Goal: Information Seeking & Learning: Learn about a topic

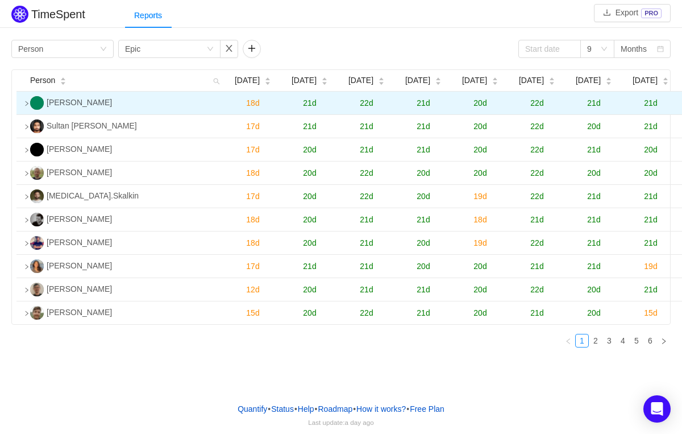
click at [26, 106] on icon "icon: right" at bounding box center [27, 104] width 6 height 6
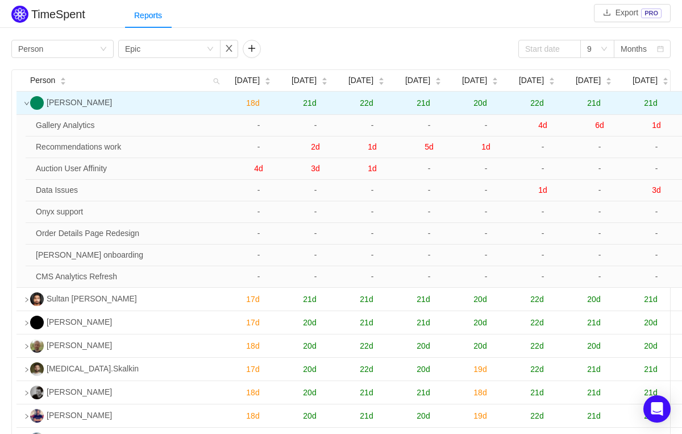
click at [26, 105] on icon "icon: down" at bounding box center [26, 103] width 5 height 3
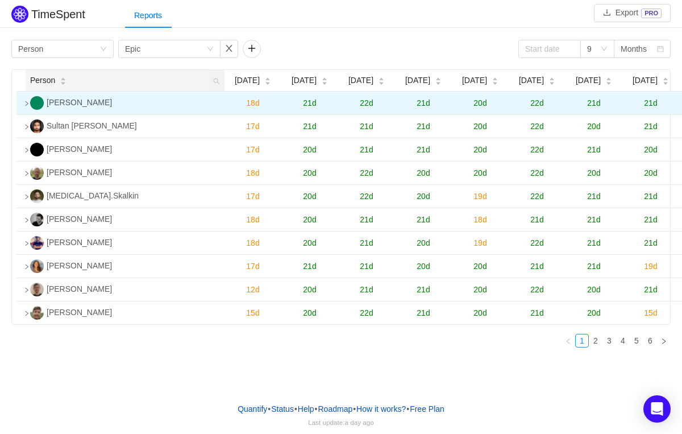
click at [64, 86] on icon "icon: caret-down" at bounding box center [63, 83] width 6 height 6
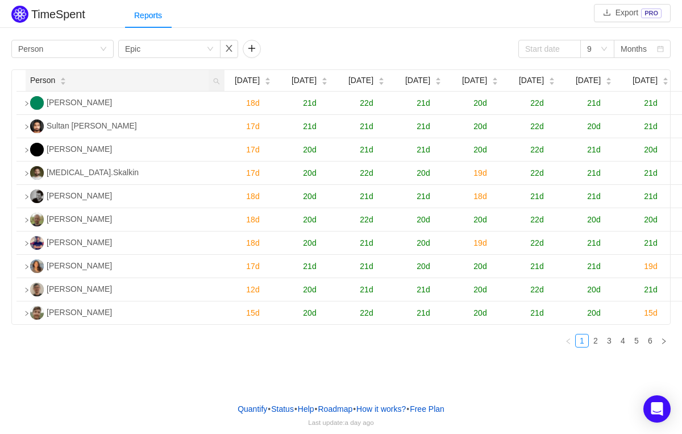
click at [65, 81] on icon "icon: caret-up" at bounding box center [63, 79] width 5 height 3
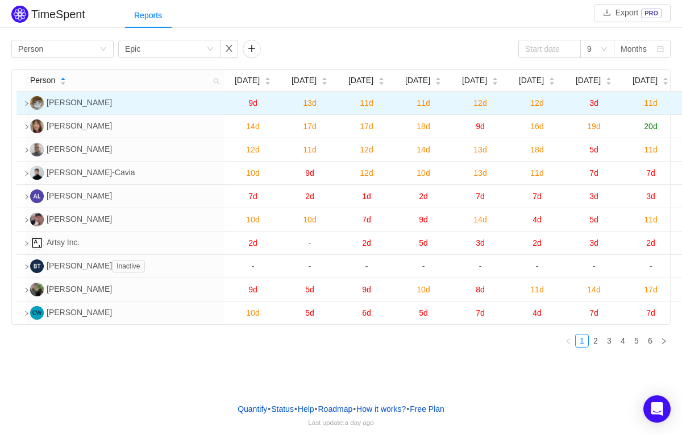
click at [28, 106] on icon "icon: right" at bounding box center [27, 104] width 6 height 6
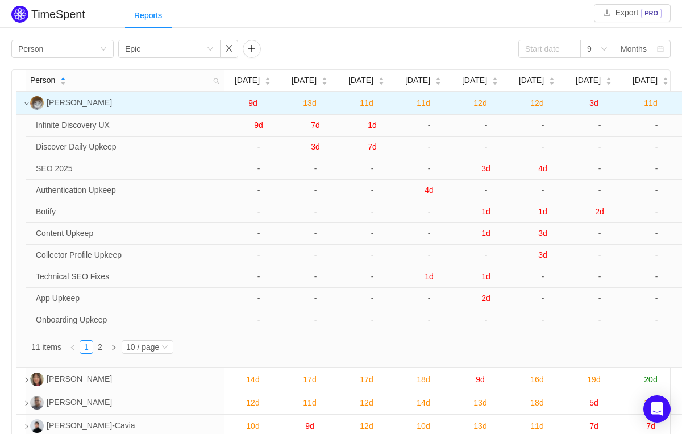
click at [26, 106] on icon "icon: down" at bounding box center [27, 104] width 6 height 6
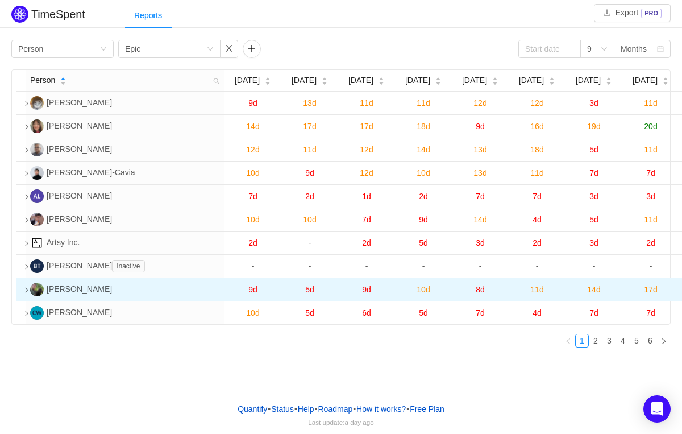
click at [29, 293] on icon "icon: right" at bounding box center [27, 290] width 6 height 6
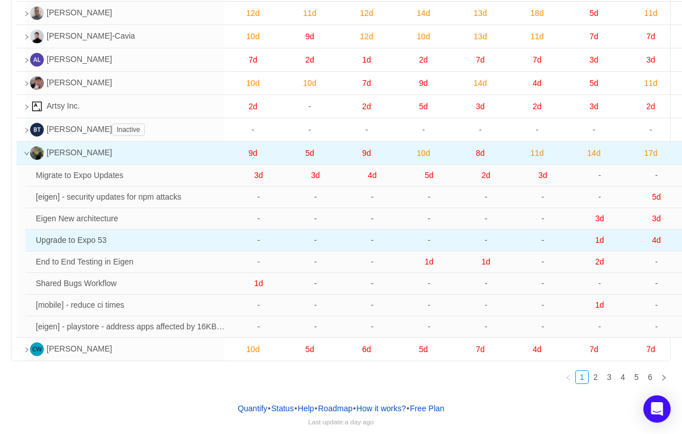
scroll to position [145, 0]
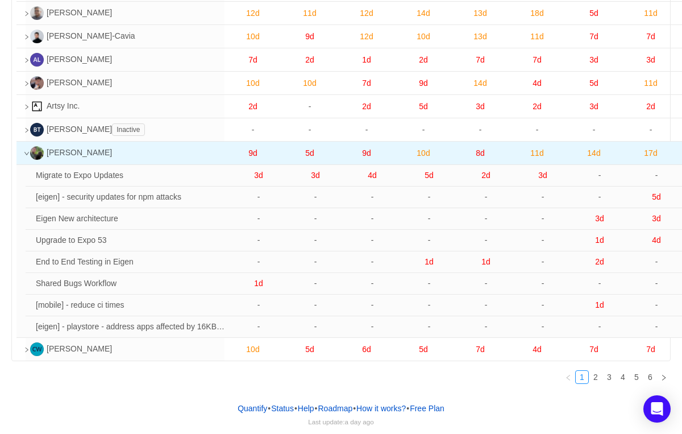
click at [26, 156] on icon "icon: down" at bounding box center [27, 154] width 6 height 6
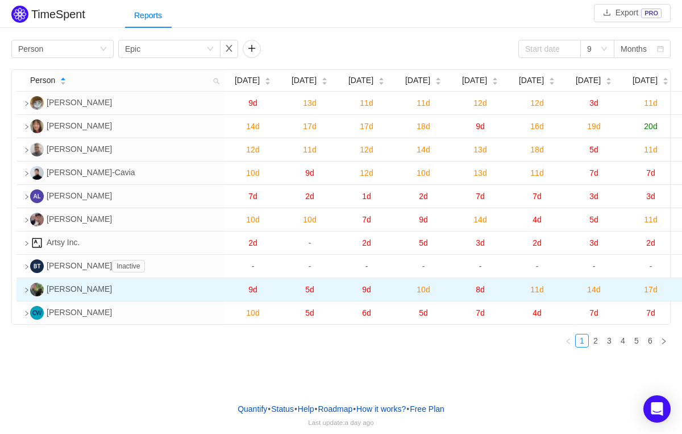
scroll to position [0, 0]
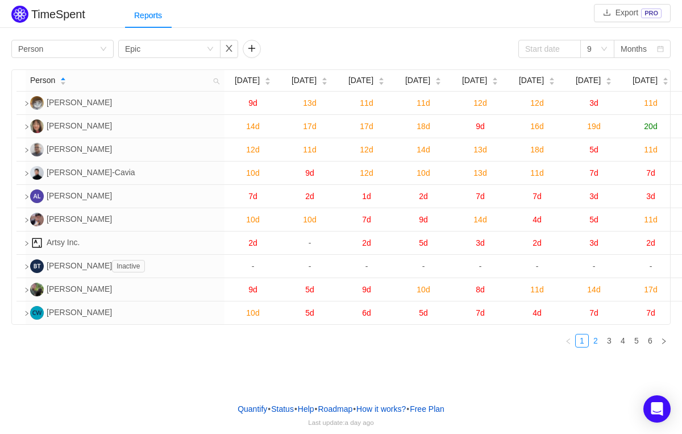
click at [597, 347] on link "2" at bounding box center [596, 340] width 13 height 13
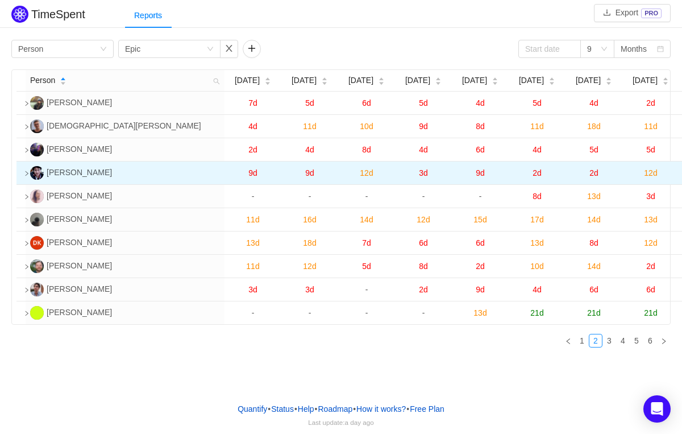
click at [28, 176] on icon "icon: right" at bounding box center [27, 174] width 6 height 6
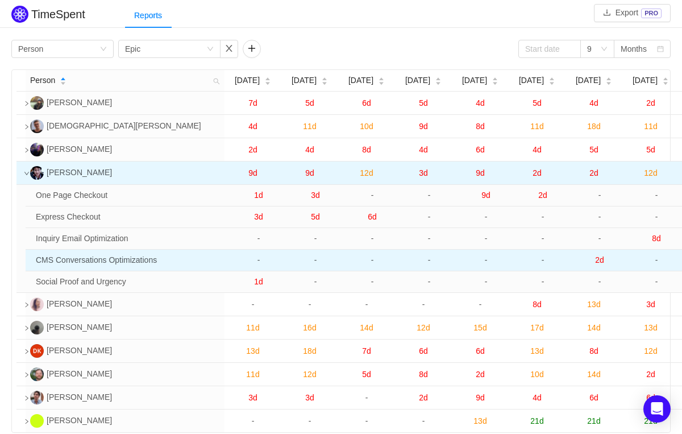
click at [602, 264] on span "2d" at bounding box center [599, 259] width 9 height 9
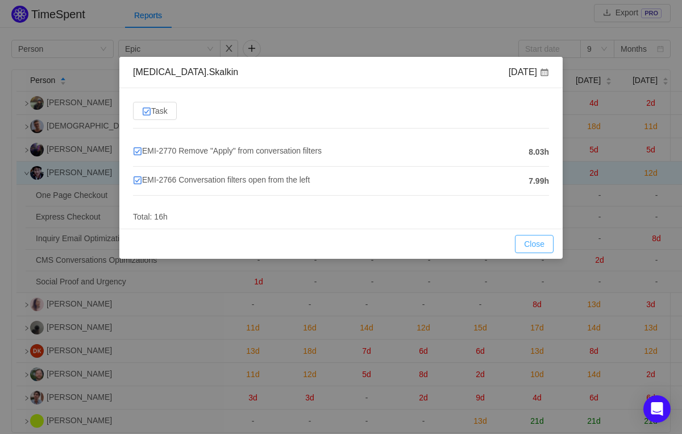
click at [536, 241] on button "Close" at bounding box center [534, 244] width 39 height 18
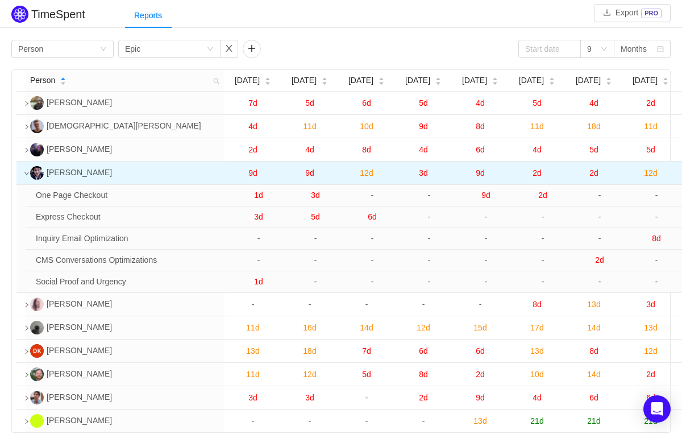
click at [26, 175] on icon "icon: down" at bounding box center [26, 173] width 5 height 3
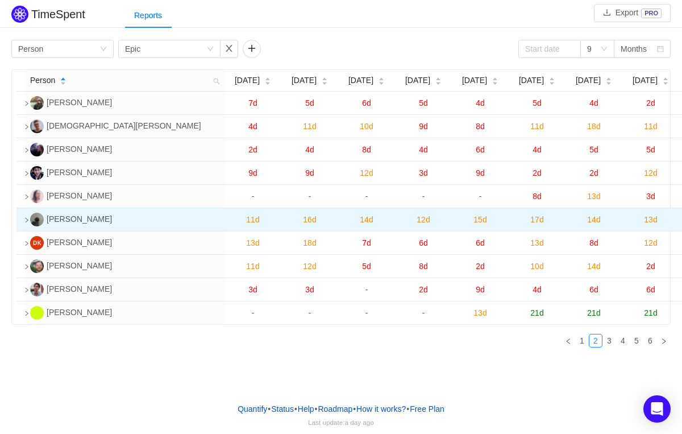
click at [26, 231] on td at bounding box center [20, 219] width 9 height 23
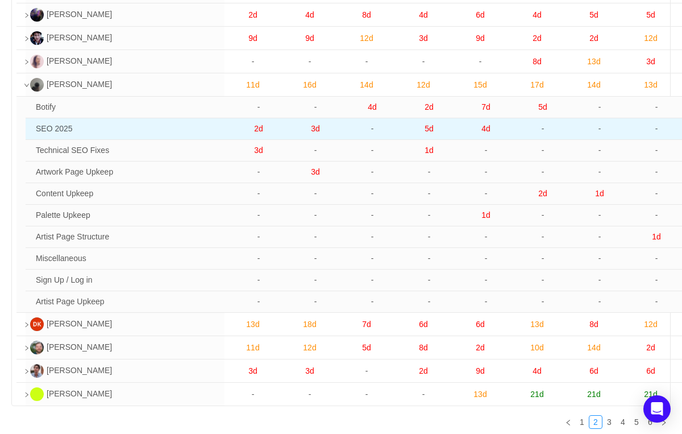
scroll to position [144, 0]
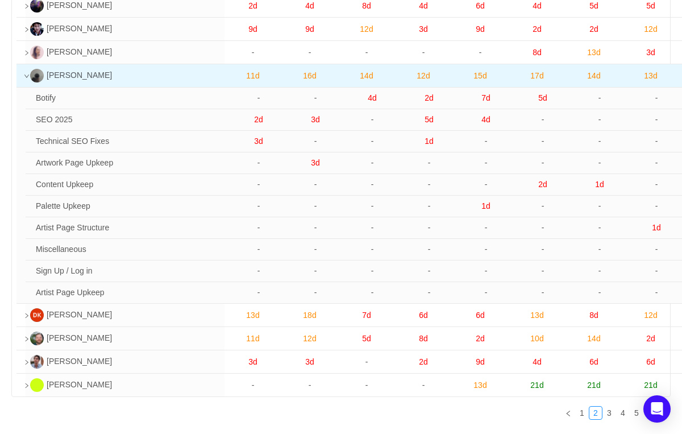
click at [29, 79] on icon "icon: down" at bounding box center [27, 76] width 6 height 6
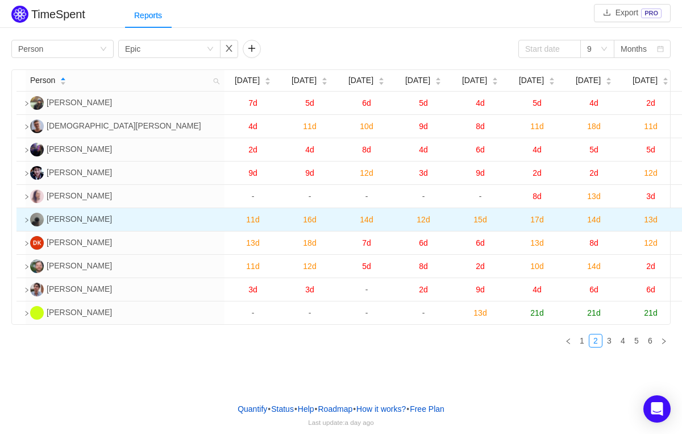
scroll to position [0, 0]
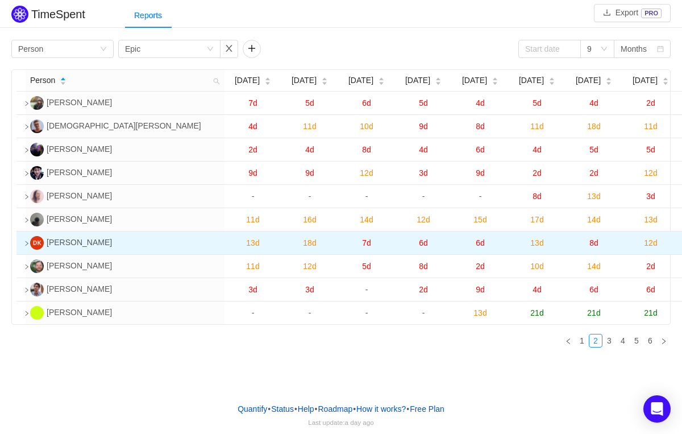
click at [25, 246] on icon "icon: right" at bounding box center [27, 244] width 6 height 6
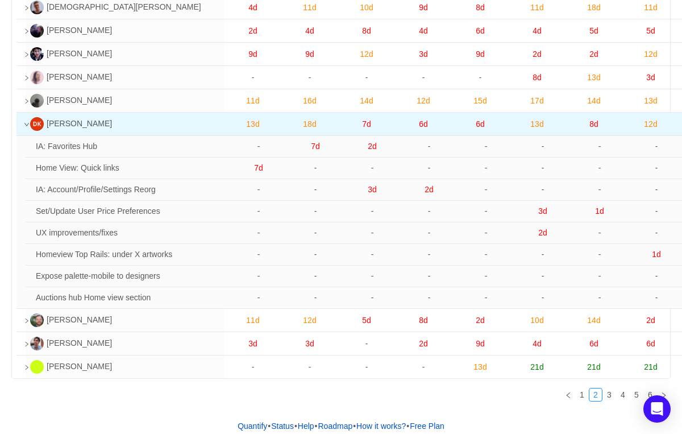
scroll to position [124, 0]
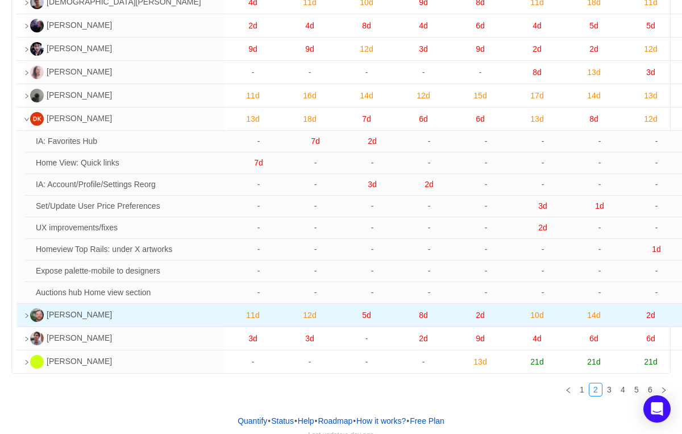
click at [26, 327] on td at bounding box center [20, 315] width 9 height 23
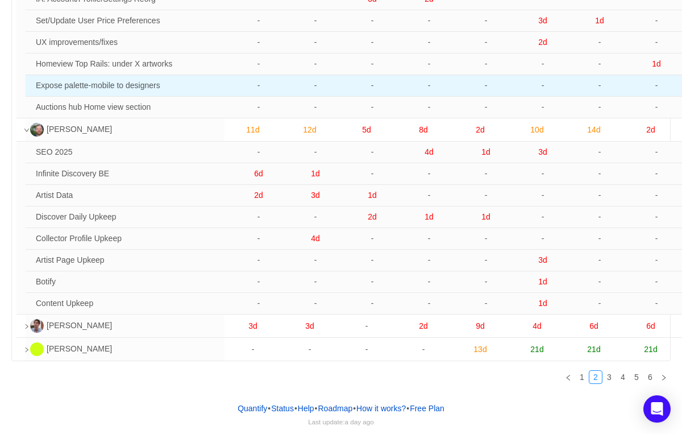
scroll to position [321, 0]
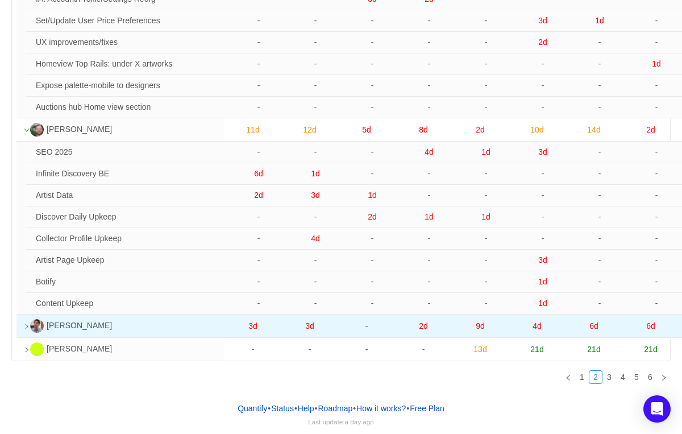
click at [27, 328] on icon "icon: right" at bounding box center [27, 327] width 6 height 6
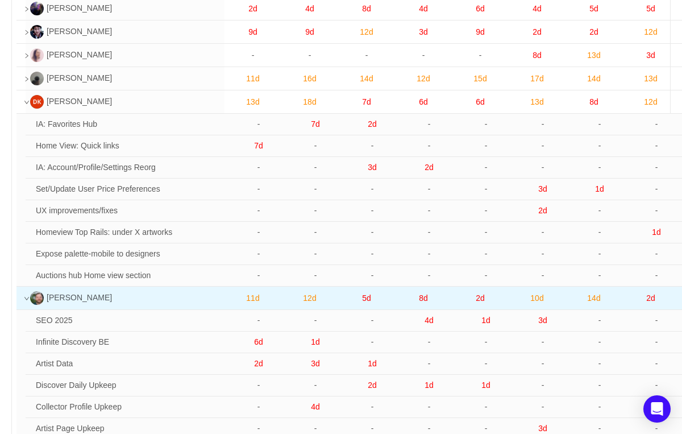
scroll to position [0, 0]
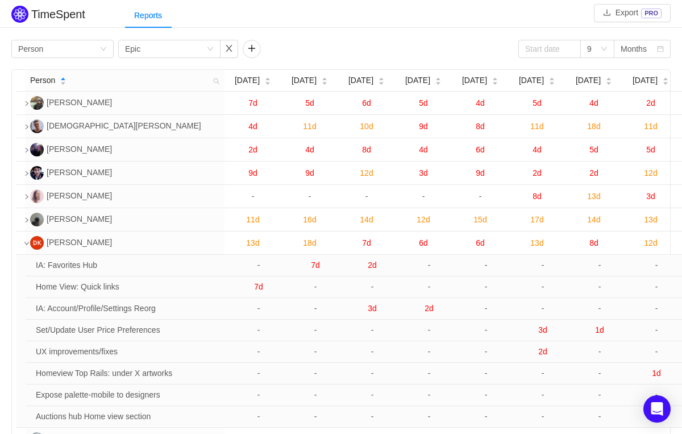
click at [26, 246] on icon "icon: down" at bounding box center [27, 244] width 6 height 6
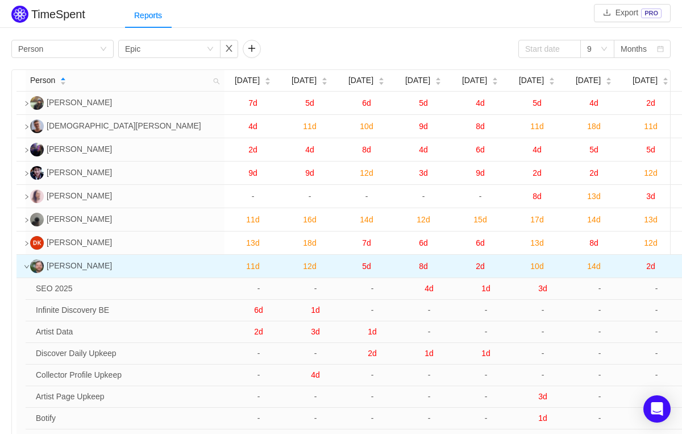
click at [24, 270] on icon "icon: down" at bounding box center [27, 267] width 6 height 6
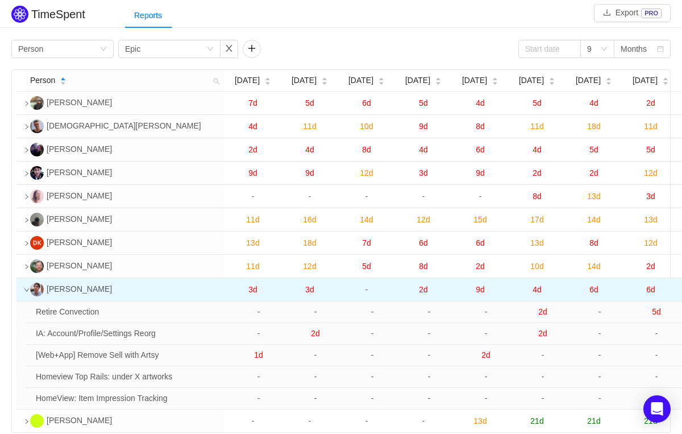
click at [25, 293] on icon "icon: down" at bounding box center [27, 290] width 6 height 6
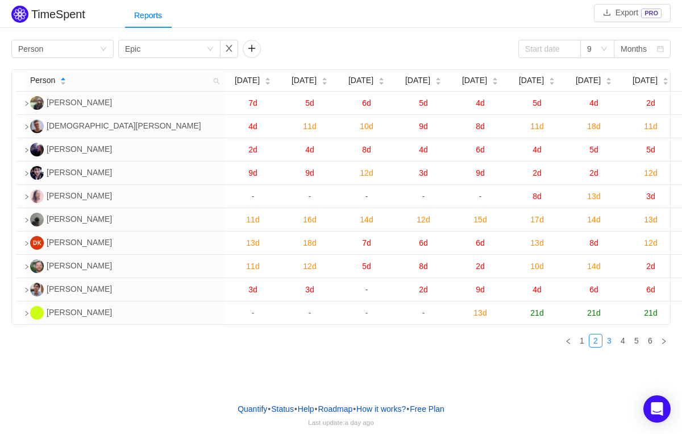
click at [610, 347] on link "3" at bounding box center [609, 340] width 13 height 13
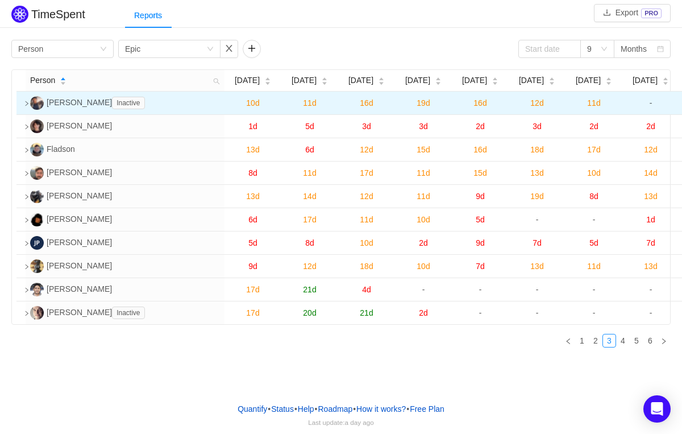
click at [25, 106] on icon "icon: right" at bounding box center [27, 104] width 6 height 6
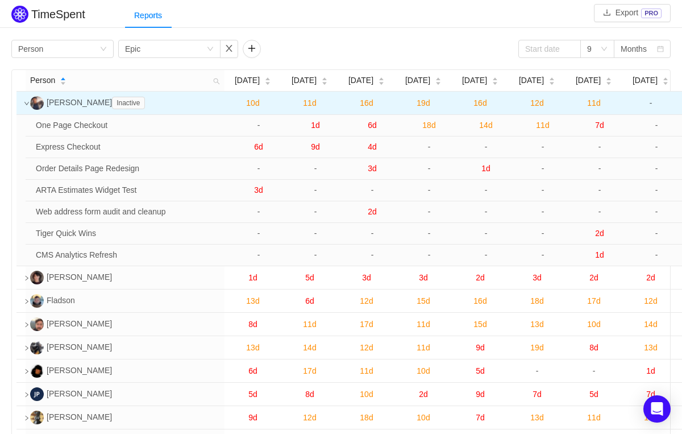
click at [26, 106] on icon "icon: down" at bounding box center [27, 104] width 6 height 6
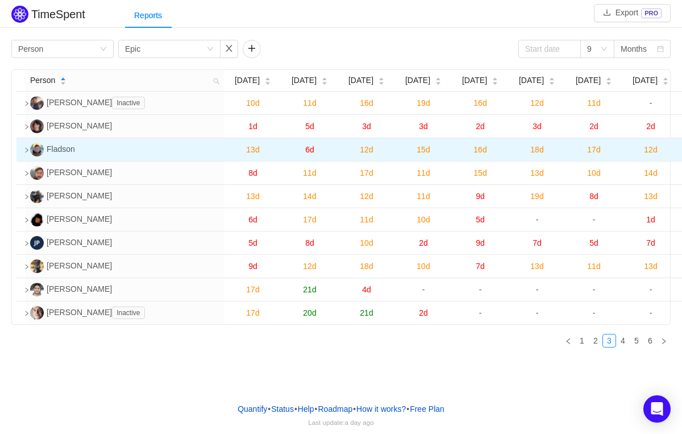
click at [27, 153] on icon "icon: right" at bounding box center [27, 150] width 6 height 6
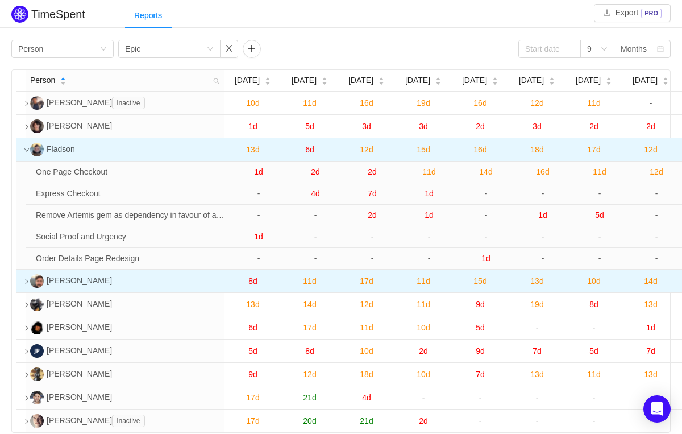
click at [28, 284] on icon "icon: right" at bounding box center [27, 282] width 6 height 6
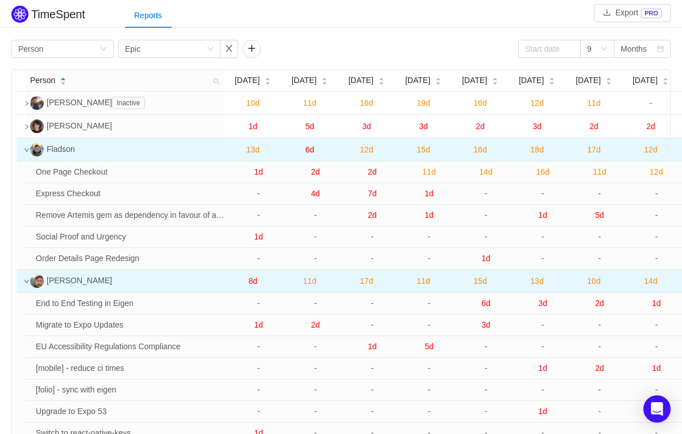
click at [26, 153] on icon "icon: down" at bounding box center [27, 150] width 6 height 6
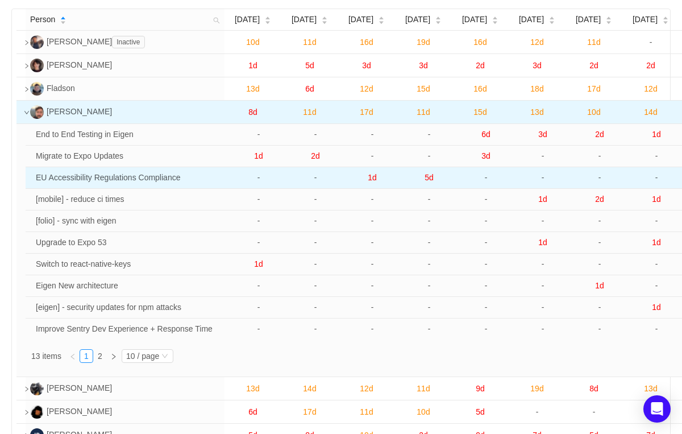
scroll to position [63, 0]
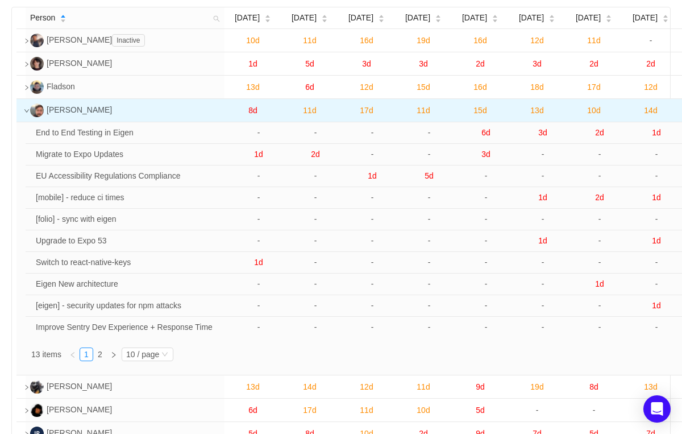
click at [24, 114] on icon "icon: down" at bounding box center [27, 111] width 6 height 6
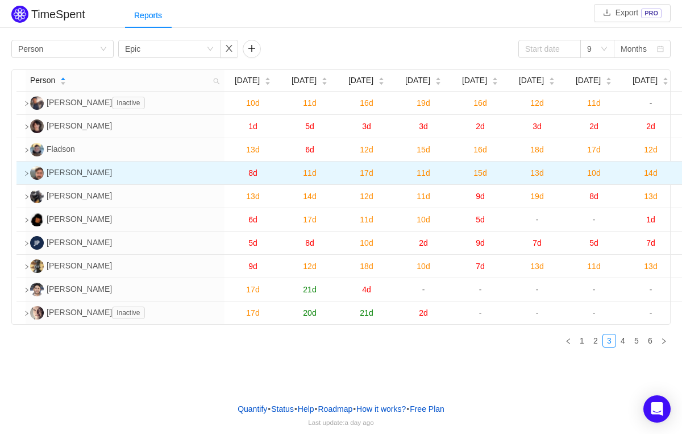
scroll to position [0, 0]
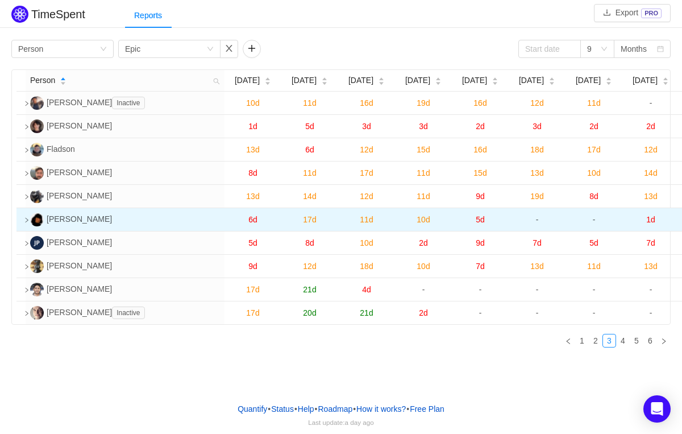
click at [27, 223] on icon "icon: right" at bounding box center [27, 220] width 6 height 6
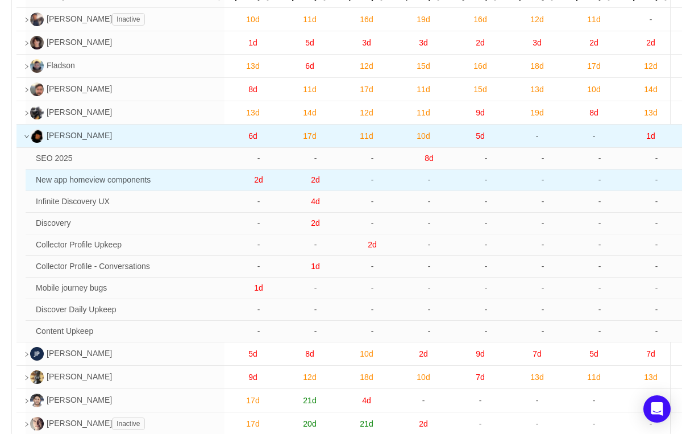
scroll to position [86, 0]
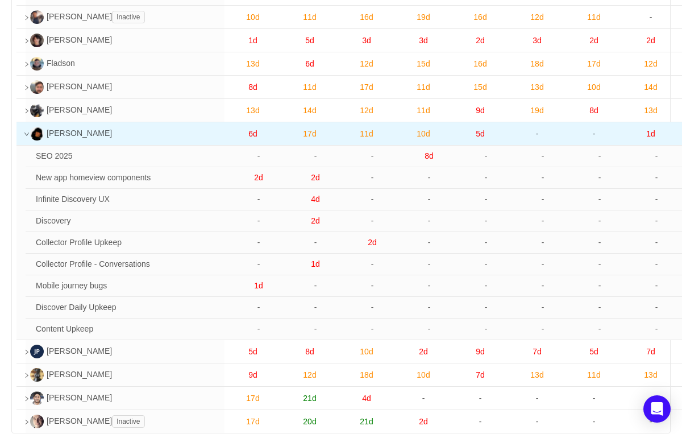
click at [24, 137] on icon "icon: down" at bounding box center [27, 134] width 6 height 6
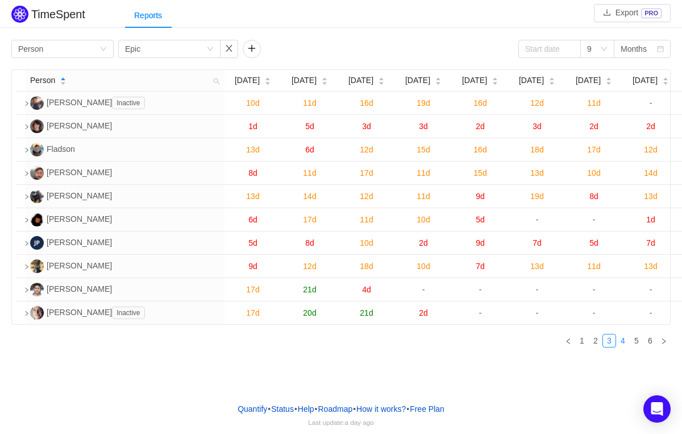
click at [622, 347] on link "4" at bounding box center [623, 340] width 13 height 13
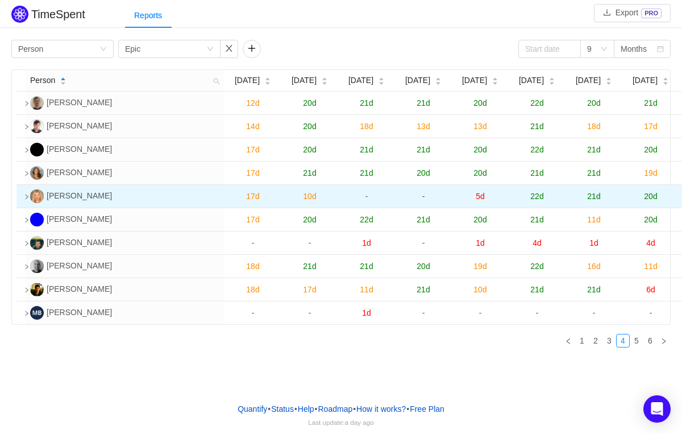
click at [24, 200] on icon "icon: right" at bounding box center [27, 197] width 6 height 6
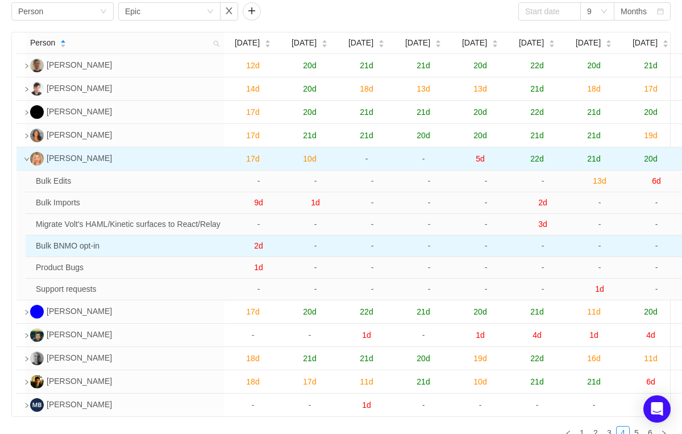
scroll to position [55, 0]
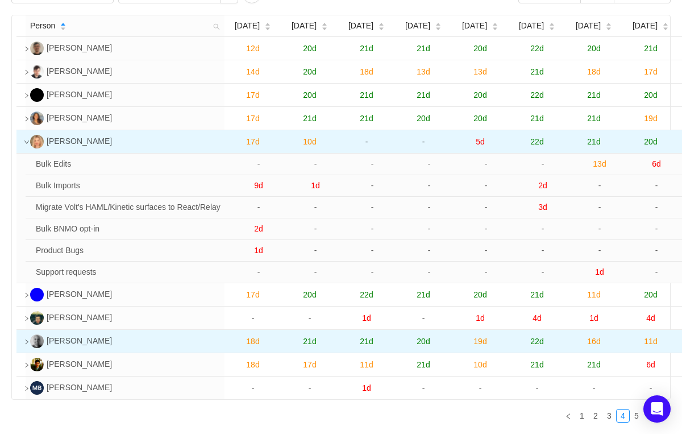
click at [26, 344] on icon "icon: right" at bounding box center [27, 342] width 3 height 5
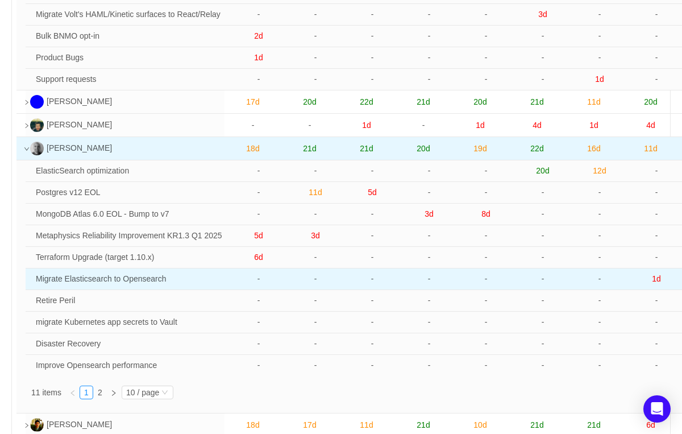
scroll to position [244, 0]
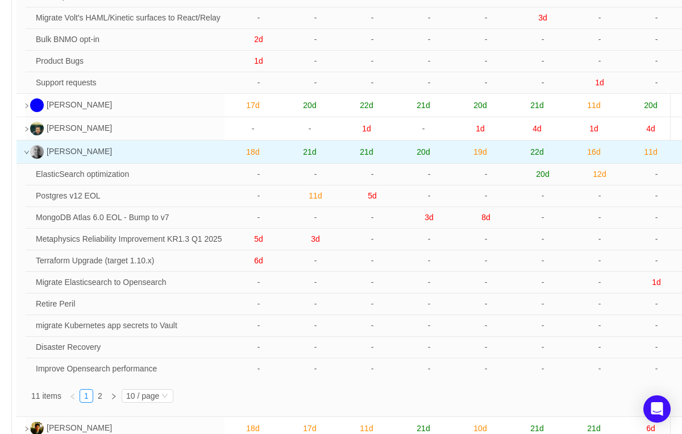
click at [25, 155] on icon "icon: down" at bounding box center [27, 153] width 6 height 6
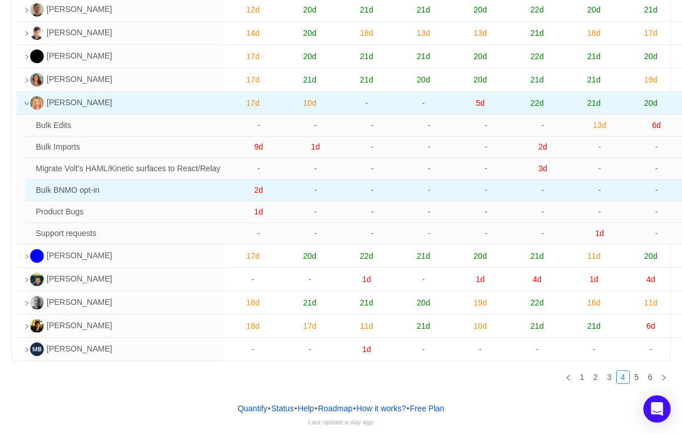
scroll to position [105, 0]
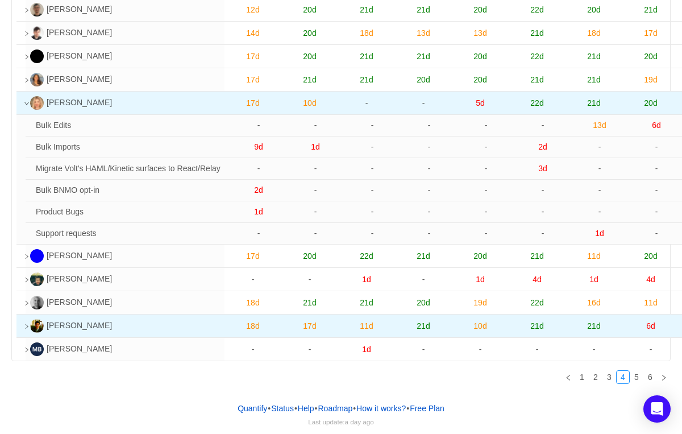
click at [24, 325] on icon "icon: right" at bounding box center [27, 327] width 6 height 6
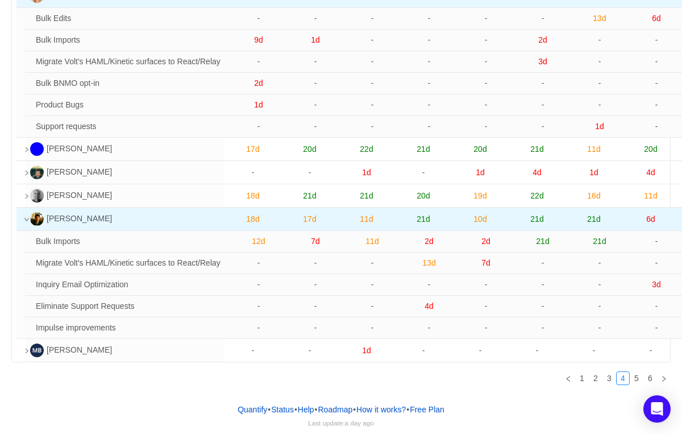
scroll to position [213, 0]
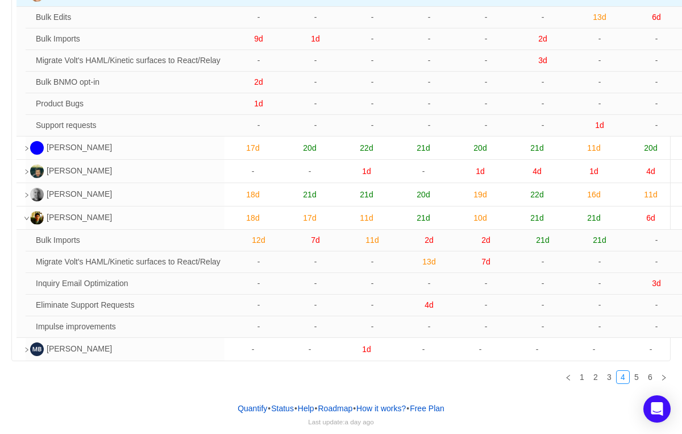
click at [28, 218] on icon "icon: down" at bounding box center [27, 219] width 6 height 6
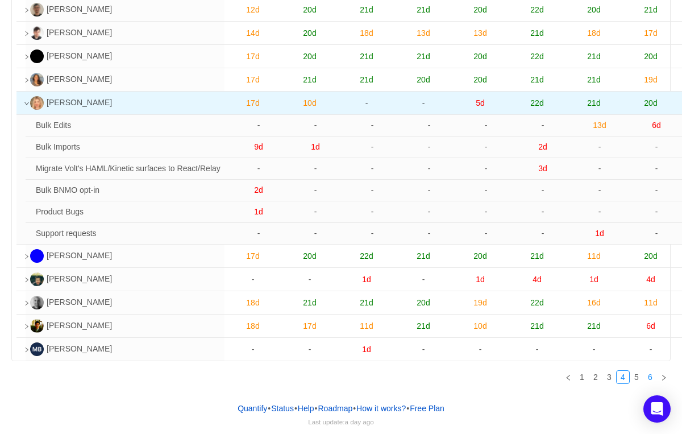
click at [644, 378] on link "6" at bounding box center [650, 377] width 13 height 13
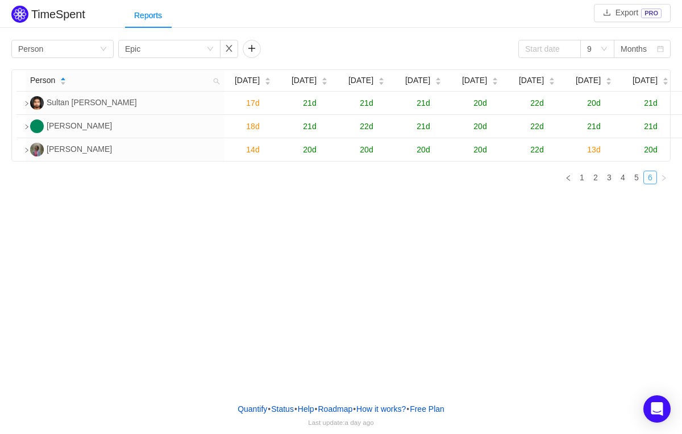
scroll to position [0, 0]
click at [640, 184] on link "5" at bounding box center [637, 177] width 13 height 13
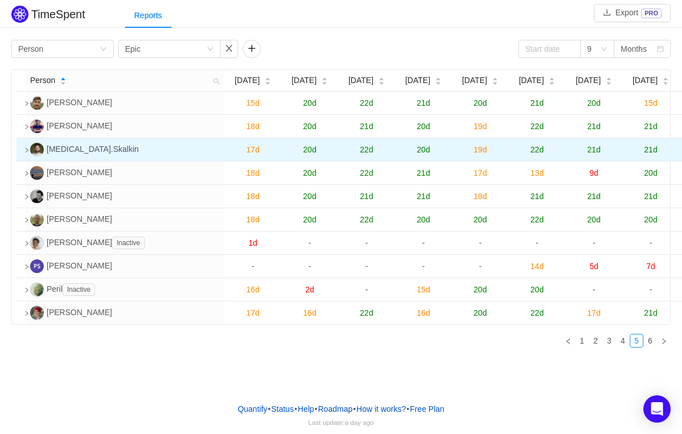
click at [28, 153] on icon "icon: right" at bounding box center [27, 150] width 6 height 6
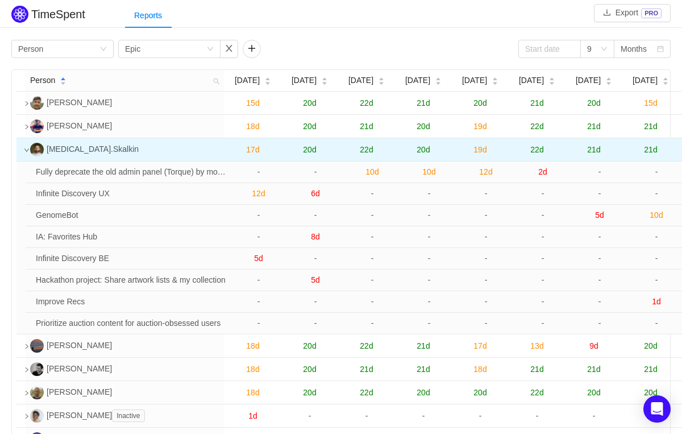
click at [26, 158] on td at bounding box center [20, 149] width 9 height 23
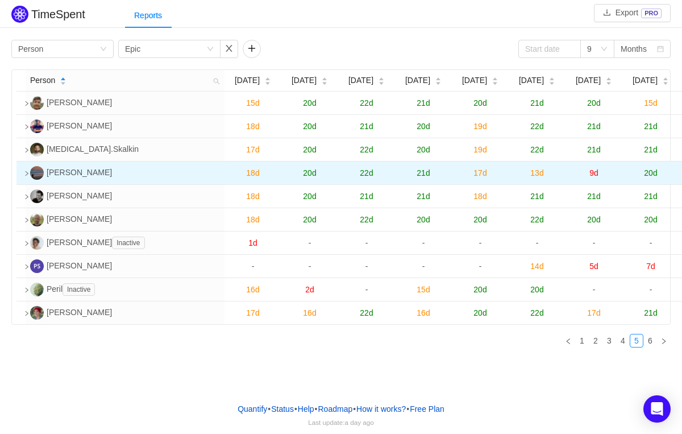
click at [24, 176] on icon "icon: right" at bounding box center [27, 174] width 6 height 6
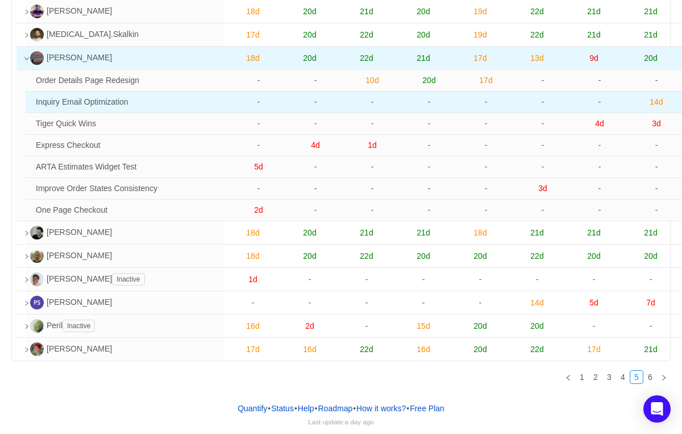
scroll to position [126, 0]
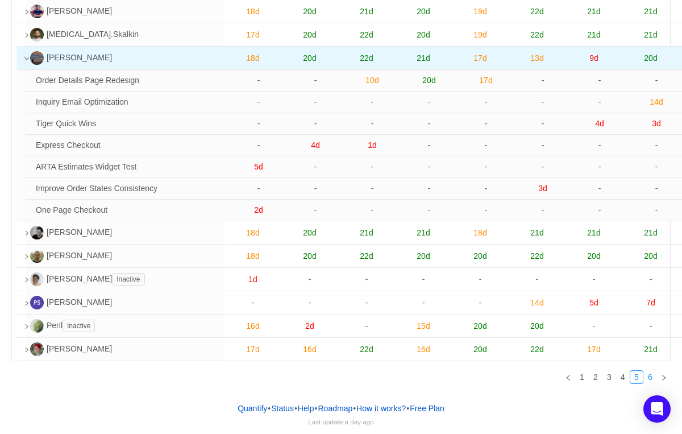
click at [653, 373] on link "6" at bounding box center [650, 377] width 13 height 13
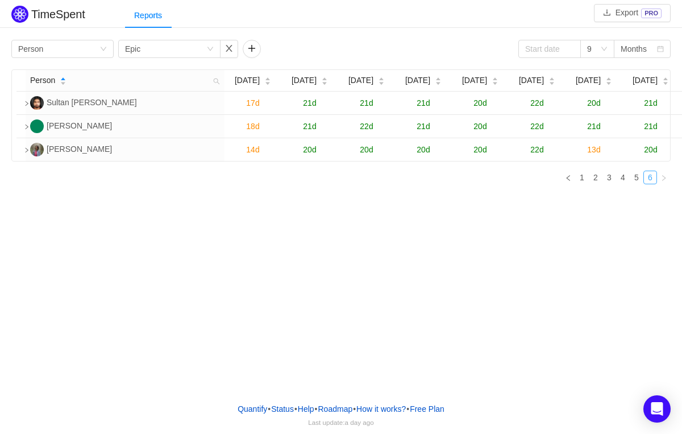
scroll to position [0, 0]
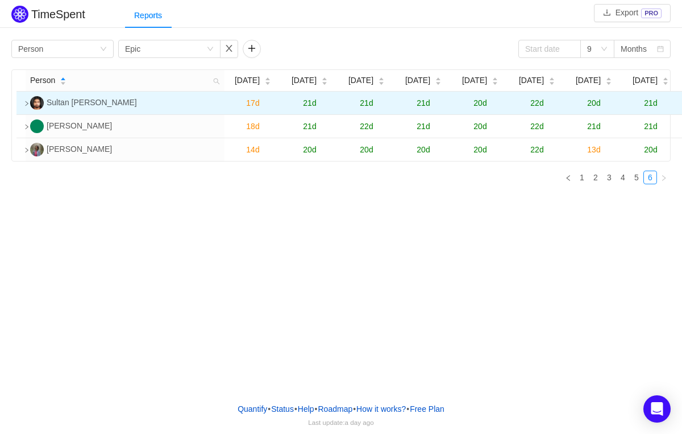
click at [26, 106] on icon "icon: right" at bounding box center [27, 104] width 6 height 6
